Goal: Task Accomplishment & Management: Complete application form

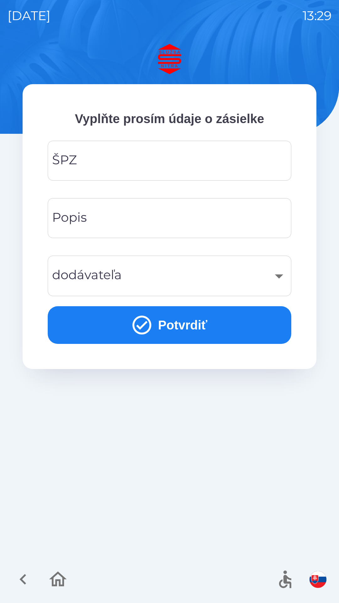
click at [166, 155] on input "ŠPZ" at bounding box center [169, 160] width 229 height 25
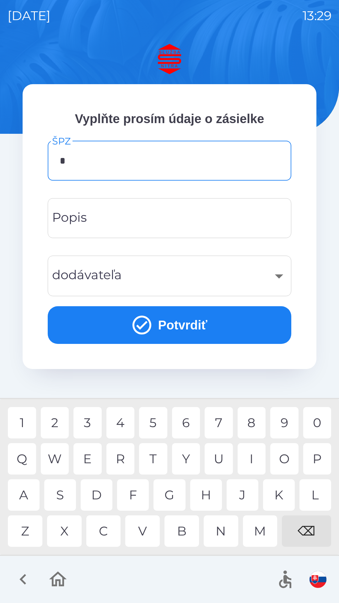
click at [185, 535] on div "B" at bounding box center [182, 531] width 35 height 31
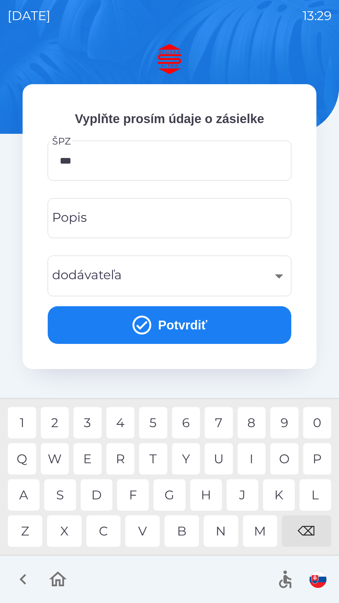
click at [24, 425] on div "1" at bounding box center [22, 422] width 28 height 31
type input "*******"
click at [170, 221] on input "Popis" at bounding box center [169, 218] width 229 height 25
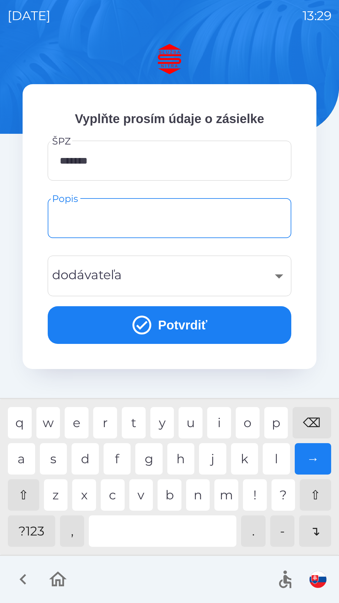
click at [233, 277] on div "​" at bounding box center [169, 275] width 229 height 25
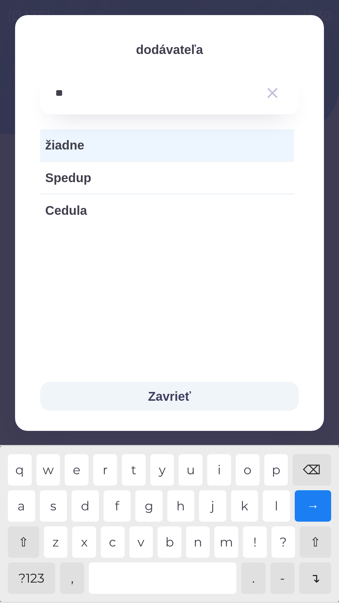
type input "*"
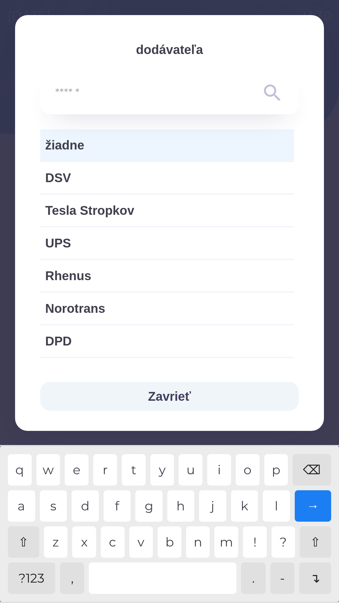
click at [67, 143] on span "žiadne" at bounding box center [167, 145] width 244 height 19
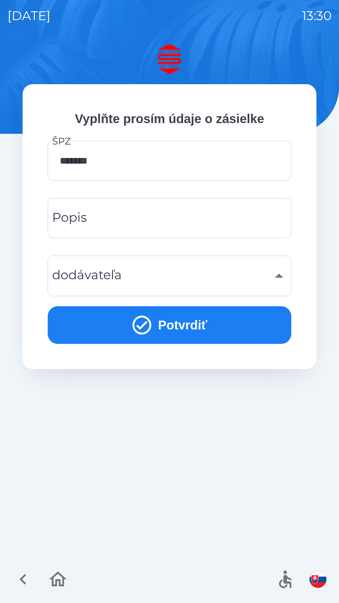
click at [77, 221] on div "Popis Popis" at bounding box center [170, 218] width 244 height 40
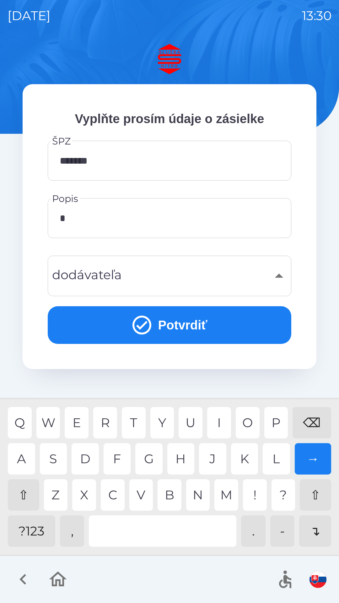
click at [85, 459] on div "D" at bounding box center [85, 458] width 27 height 31
click at [195, 414] on div "U" at bounding box center [191, 422] width 24 height 31
click at [141, 491] on div "V" at bounding box center [141, 495] width 24 height 31
click at [87, 425] on div "E" at bounding box center [77, 422] width 24 height 31
click at [173, 489] on div "B" at bounding box center [170, 495] width 24 height 31
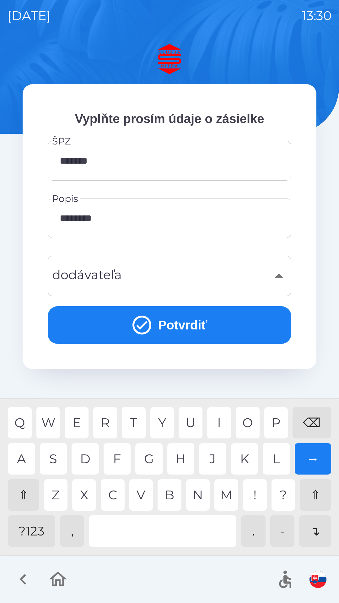
click at [243, 456] on div "K" at bounding box center [244, 458] width 27 height 31
click at [222, 418] on div "I" at bounding box center [219, 422] width 24 height 31
click at [82, 423] on div "E" at bounding box center [77, 422] width 24 height 31
click at [279, 422] on div "p" at bounding box center [277, 422] width 24 height 31
click at [272, 461] on div "l" at bounding box center [276, 458] width 27 height 31
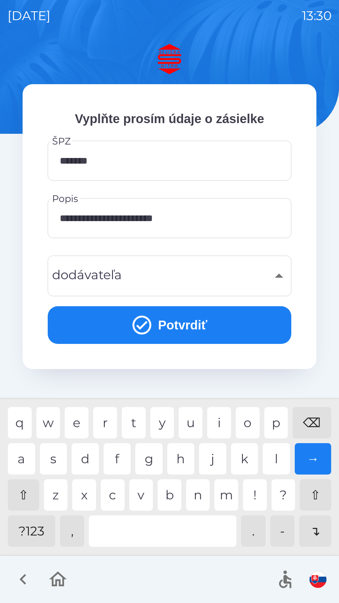
click at [81, 420] on div "e" at bounding box center [77, 422] width 24 height 31
type input "**********"
click at [121, 325] on button "Potvrdiť" at bounding box center [170, 325] width 244 height 38
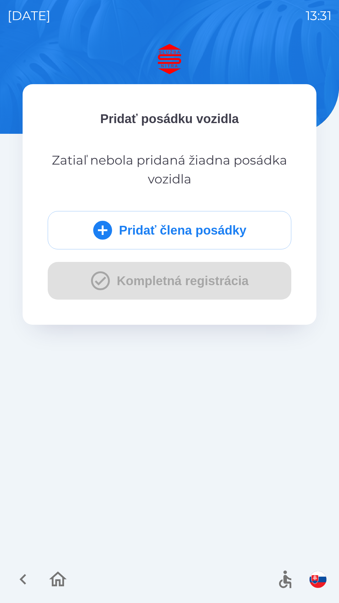
click at [86, 234] on button "Pridať člena posádky" at bounding box center [170, 230] width 244 height 38
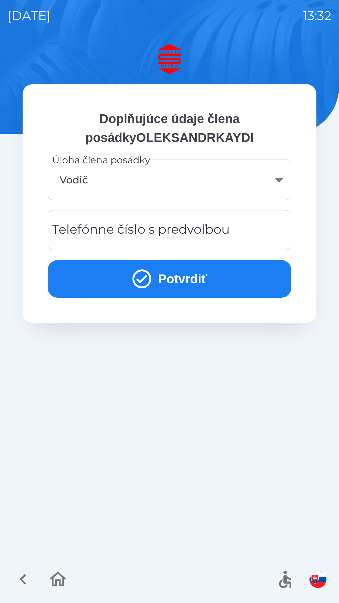
click at [102, 233] on div "Telefónne číslo s predvoľbou Telefónne číslo s predvoľbou" at bounding box center [170, 230] width 244 height 40
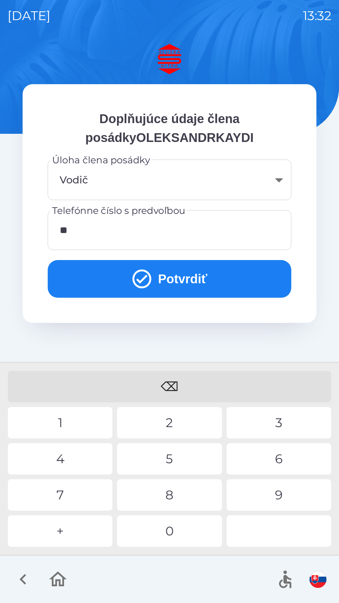
click at [274, 499] on div "9" at bounding box center [279, 495] width 105 height 31
click at [51, 429] on div "1" at bounding box center [60, 422] width 105 height 31
type input "**********"
click at [123, 277] on button "Potvrdiť" at bounding box center [170, 279] width 244 height 38
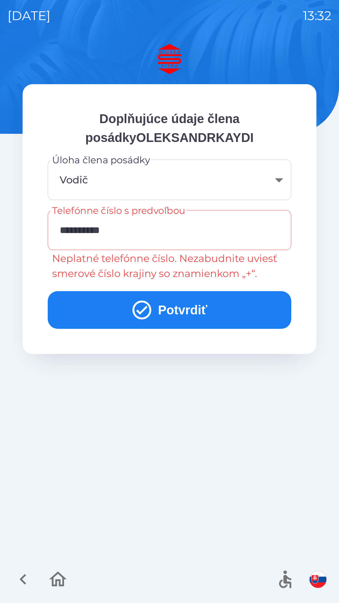
click at [130, 224] on input "**********" at bounding box center [169, 230] width 229 height 25
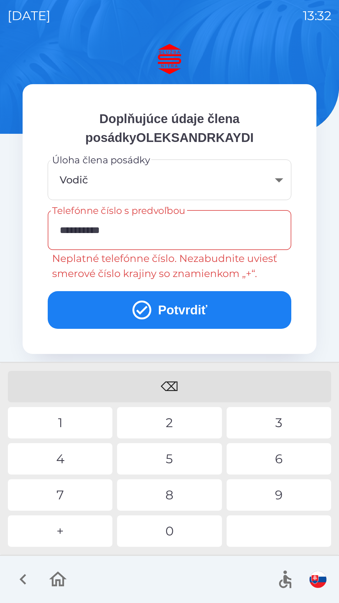
click at [22, 587] on icon "button" at bounding box center [23, 579] width 21 height 21
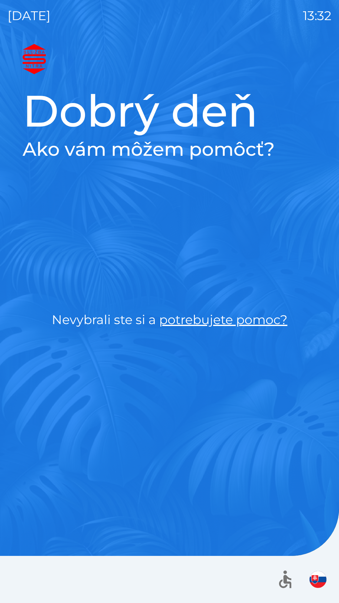
click at [27, 585] on div at bounding box center [169, 579] width 339 height 47
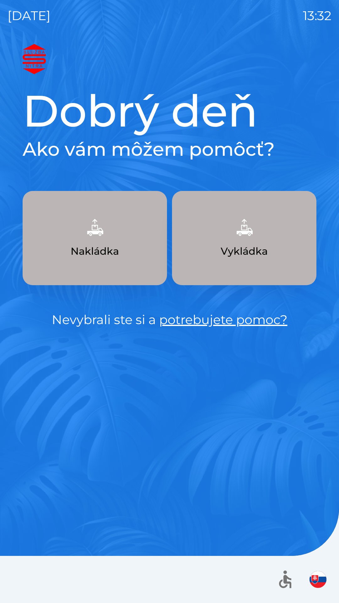
click at [90, 260] on button "Nakládka" at bounding box center [95, 238] width 145 height 94
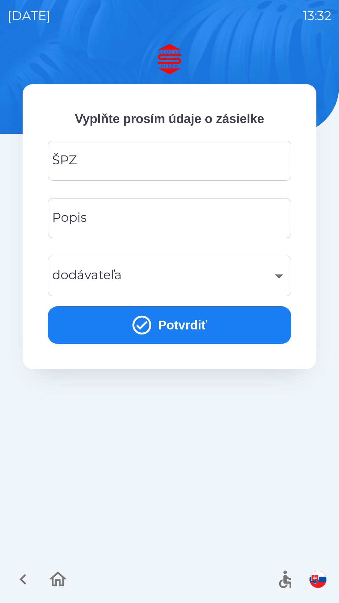
click at [72, 159] on div "ŠPZ ŠPZ" at bounding box center [170, 161] width 244 height 40
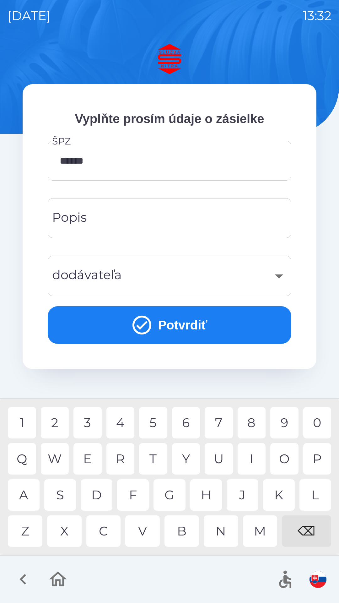
click at [94, 497] on div "D" at bounding box center [97, 495] width 32 height 31
type input "*******"
click at [177, 496] on div "G" at bounding box center [170, 495] width 32 height 31
click at [70, 223] on div "Popis Popis" at bounding box center [170, 218] width 244 height 40
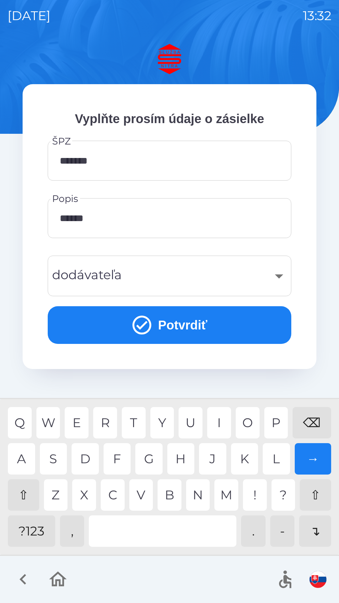
click at [171, 500] on div "B" at bounding box center [170, 495] width 24 height 31
click at [113, 494] on div "C" at bounding box center [113, 495] width 24 height 31
click at [139, 535] on div at bounding box center [163, 531] width 148 height 31
click at [57, 496] on div "Z" at bounding box center [56, 495] width 24 height 31
click at [222, 422] on div "I" at bounding box center [219, 422] width 24 height 31
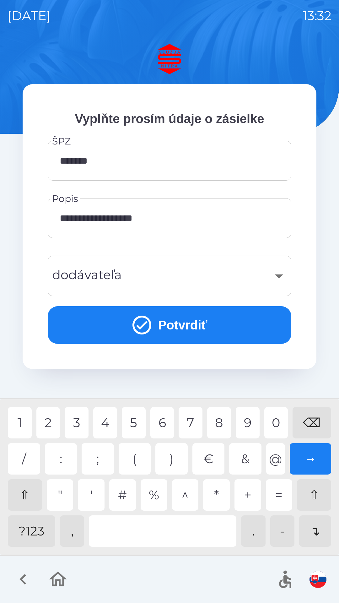
click at [23, 542] on div "?123" at bounding box center [31, 531] width 47 height 31
click at [80, 422] on div "3" at bounding box center [77, 422] width 24 height 31
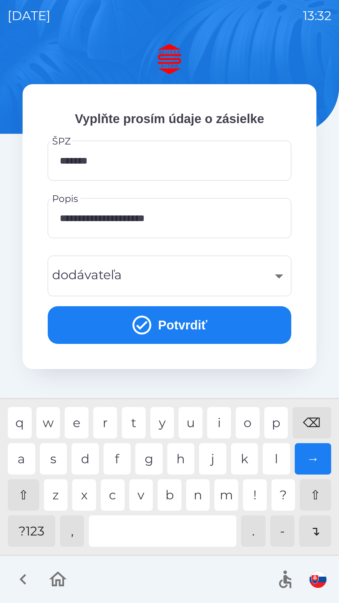
click at [275, 428] on div "p" at bounding box center [277, 422] width 24 height 31
click at [19, 467] on div "a" at bounding box center [21, 458] width 27 height 31
click at [277, 457] on div "l" at bounding box center [276, 458] width 27 height 31
type input "**********"
click at [94, 282] on div "​" at bounding box center [169, 275] width 229 height 25
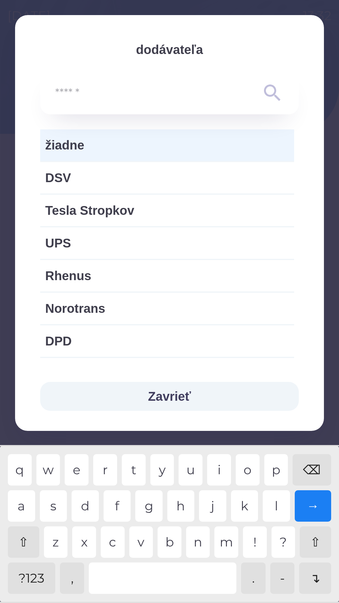
click at [57, 148] on span "žiadne" at bounding box center [167, 145] width 244 height 19
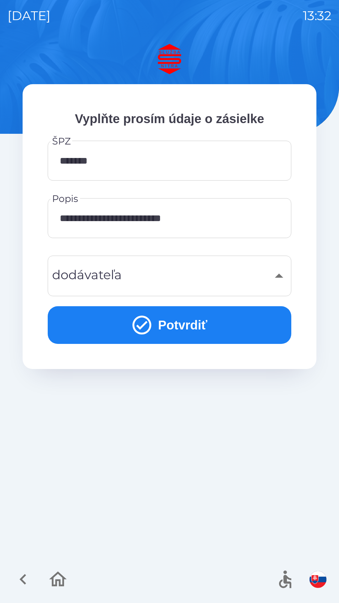
click at [99, 331] on button "Potvrdiť" at bounding box center [170, 325] width 244 height 38
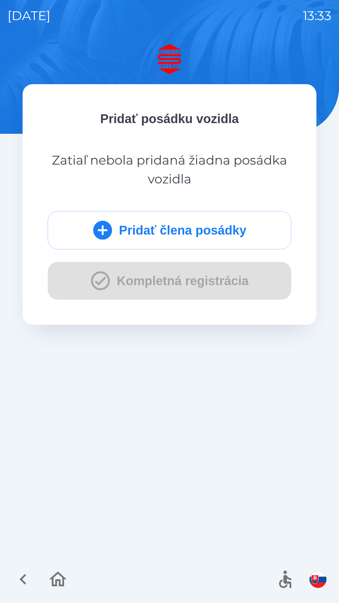
click at [116, 230] on button "Pridať člena posádky" at bounding box center [170, 230] width 244 height 38
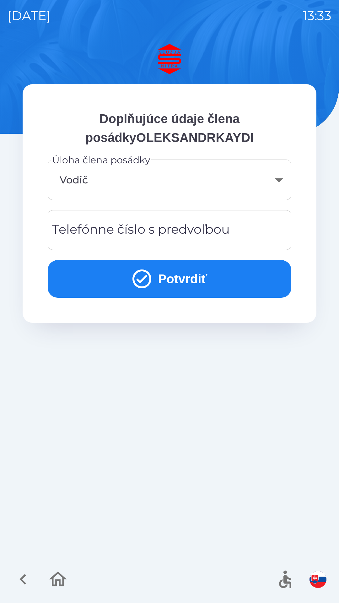
click at [85, 229] on div "Telefónne číslo s predvoľbou Telefónne číslo s predvoľbou" at bounding box center [170, 230] width 244 height 40
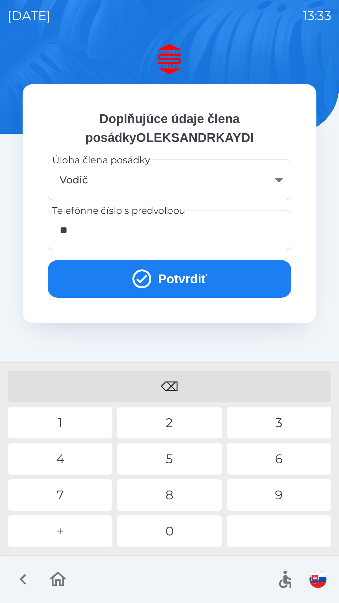
click at [74, 459] on div "4" at bounding box center [60, 458] width 105 height 31
click at [56, 425] on div "1" at bounding box center [60, 422] width 105 height 31
click at [249, 497] on div "9" at bounding box center [279, 495] width 105 height 31
click at [62, 424] on div "1" at bounding box center [60, 422] width 105 height 31
click at [172, 384] on div "⌫" at bounding box center [170, 386] width 324 height 31
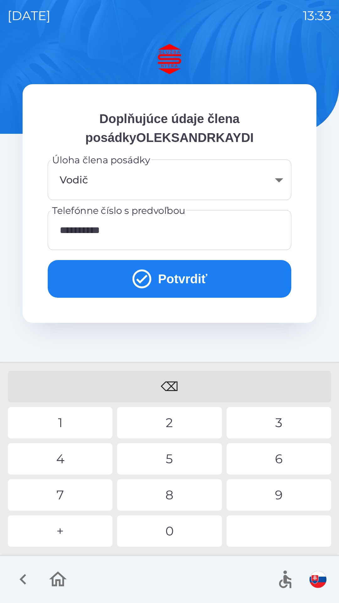
click at [60, 498] on div "7" at bounding box center [60, 495] width 105 height 31
click at [267, 415] on div "3" at bounding box center [279, 422] width 105 height 31
type input "**********"
click at [56, 426] on div "1" at bounding box center [60, 422] width 105 height 31
click at [113, 272] on button "Potvrdiť" at bounding box center [170, 279] width 244 height 38
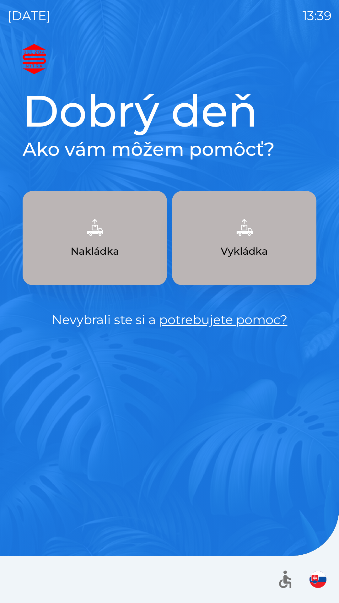
click at [98, 232] on img "button" at bounding box center [95, 228] width 28 height 28
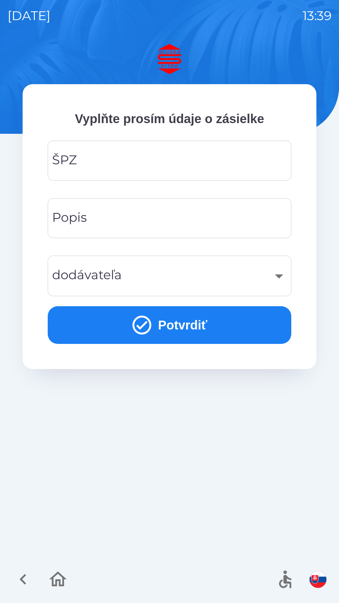
click at [124, 162] on input "ŠPZ" at bounding box center [169, 160] width 229 height 25
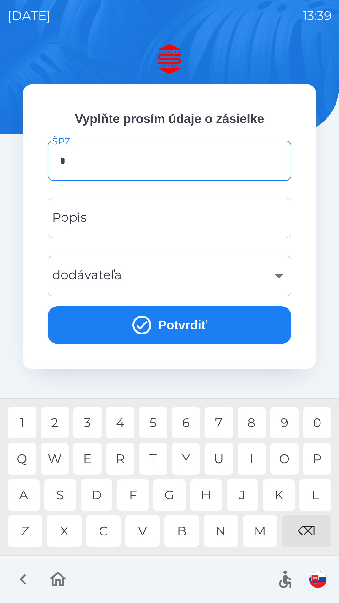
click at [215, 535] on div "N" at bounding box center [221, 531] width 35 height 31
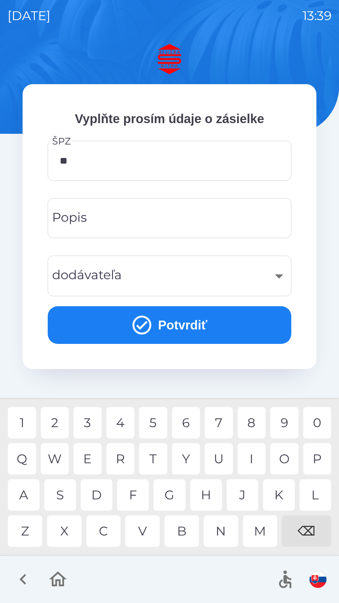
click at [121, 454] on div "R" at bounding box center [121, 458] width 28 height 31
click at [253, 417] on div "8" at bounding box center [252, 422] width 28 height 31
type input "*******"
click at [107, 224] on input "Popis" at bounding box center [169, 218] width 229 height 25
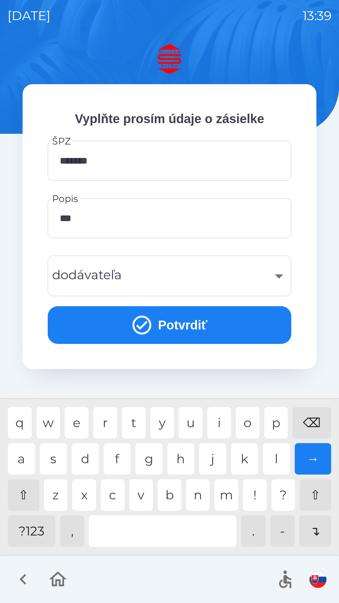
click at [244, 457] on div "k" at bounding box center [244, 458] width 27 height 31
click at [25, 458] on div "a" at bounding box center [21, 458] width 27 height 31
click at [244, 458] on div "k" at bounding box center [244, 458] width 27 height 31
type input "********"
click at [23, 458] on div "a" at bounding box center [21, 458] width 27 height 31
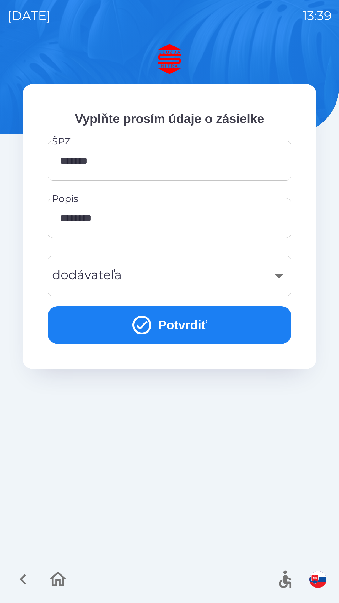
click at [166, 277] on div "​" at bounding box center [169, 275] width 229 height 25
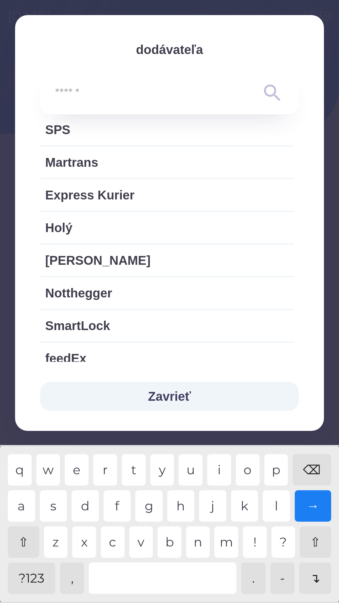
scroll to position [346, 0]
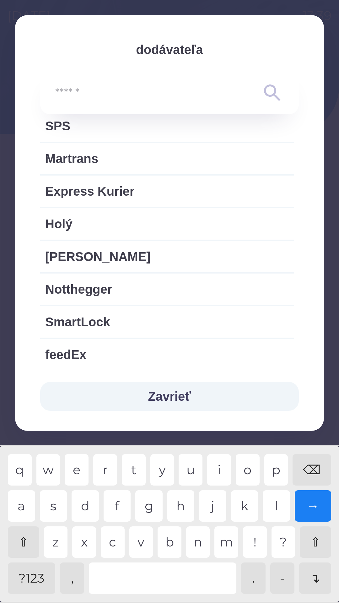
click at [111, 190] on span "Express Kurier" at bounding box center [167, 191] width 244 height 19
type input "***"
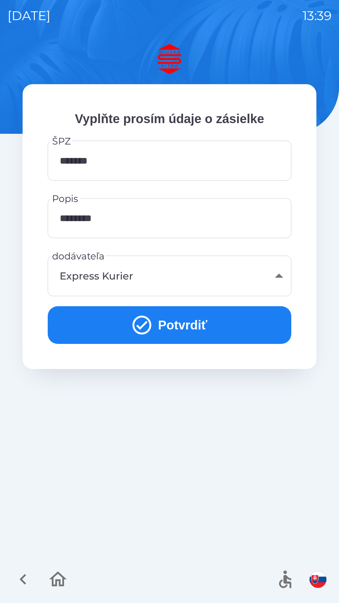
click at [134, 275] on div "Express Kurier" at bounding box center [169, 275] width 229 height 25
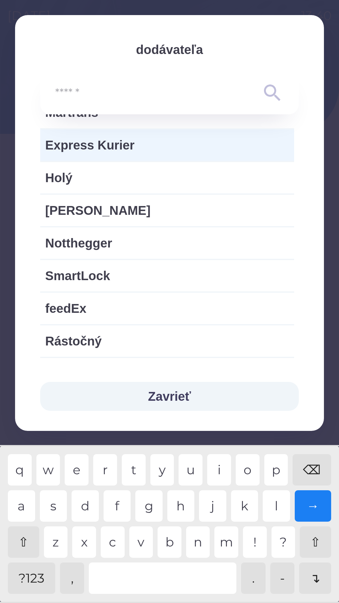
scroll to position [387, 0]
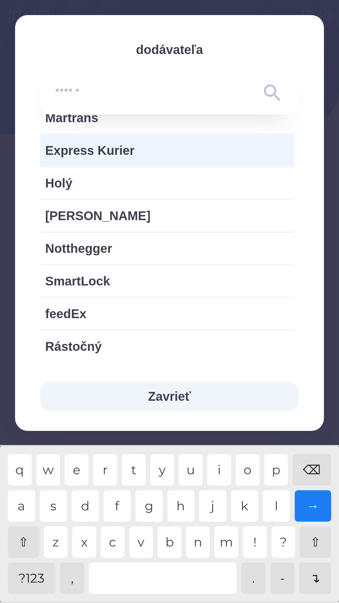
click at [117, 146] on span "Express Kurier" at bounding box center [167, 150] width 244 height 19
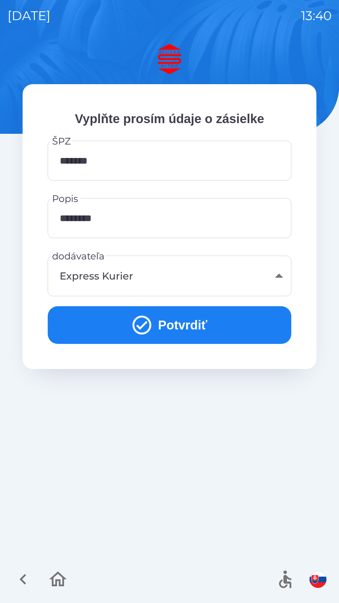
click at [171, 321] on button "Potvrdiť" at bounding box center [170, 325] width 244 height 38
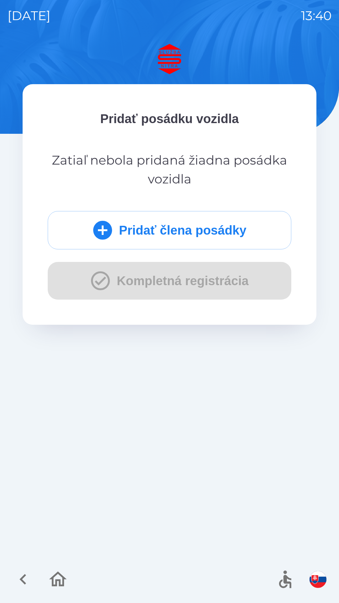
click at [176, 226] on button "Pridať člena posádky" at bounding box center [170, 230] width 244 height 38
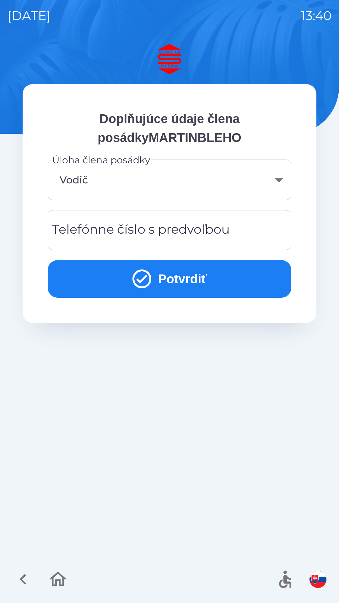
click at [153, 232] on div "Telefónne číslo s predvoľbou Telefónne číslo s predvoľbou" at bounding box center [170, 230] width 244 height 40
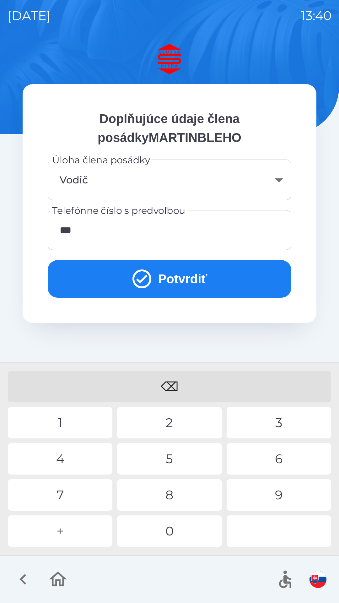
click at [155, 416] on div "2" at bounding box center [169, 422] width 105 height 31
click at [263, 500] on div "9" at bounding box center [279, 495] width 105 height 31
click at [197, 526] on div "0" at bounding box center [169, 531] width 105 height 31
click at [145, 459] on div "5" at bounding box center [169, 458] width 105 height 31
type input "**********"
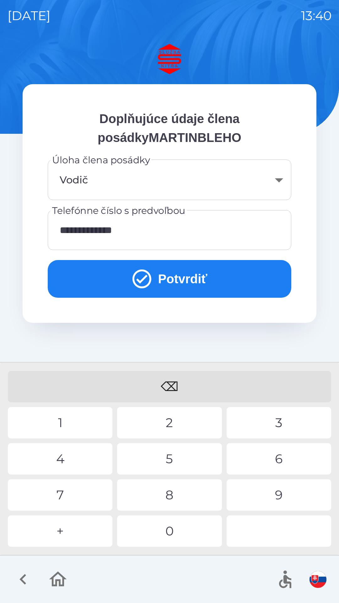
click at [254, 487] on div "9" at bounding box center [279, 495] width 105 height 31
click at [177, 283] on button "Potvrdiť" at bounding box center [170, 279] width 244 height 38
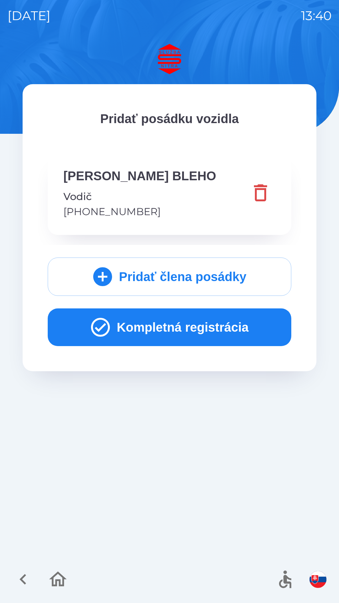
click at [170, 322] on button "Kompletná registrácia" at bounding box center [170, 328] width 244 height 38
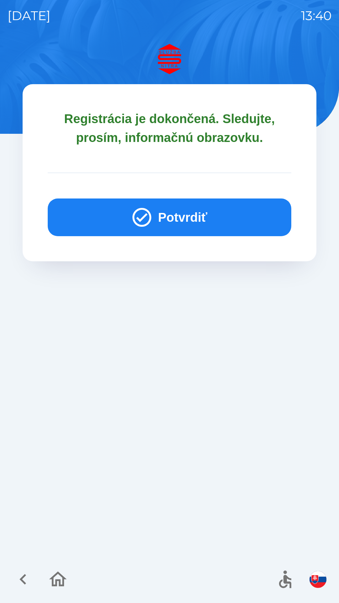
click at [182, 214] on button "Potvrdiť" at bounding box center [170, 218] width 244 height 38
